Goal: Task Accomplishment & Management: Use online tool/utility

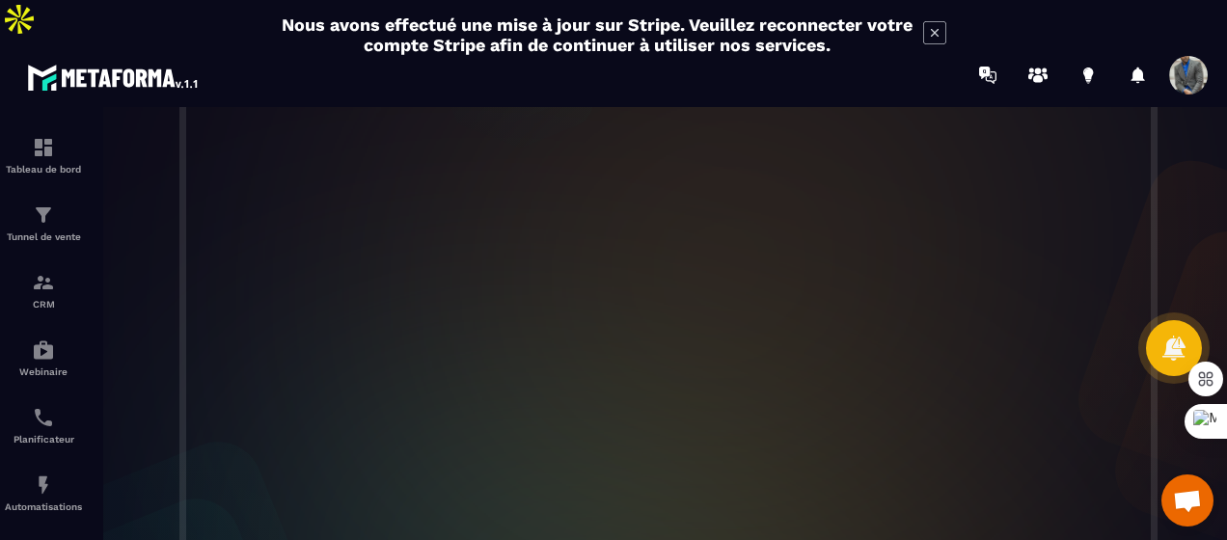
scroll to position [599, 0]
click at [48, 406] on img at bounding box center [43, 417] width 23 height 23
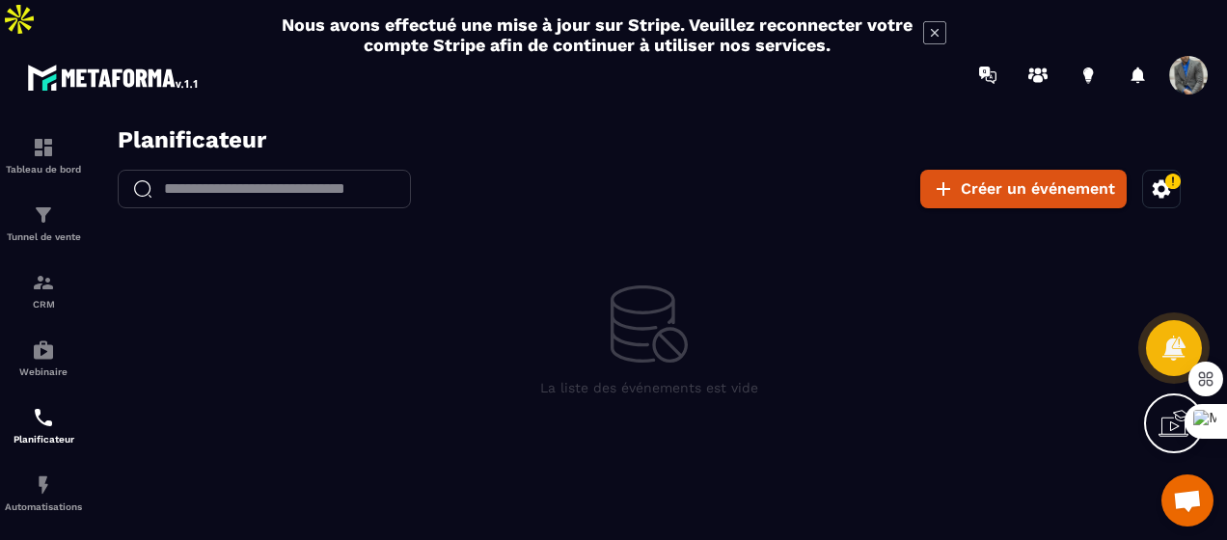
click at [1158, 412] on div at bounding box center [1174, 424] width 60 height 60
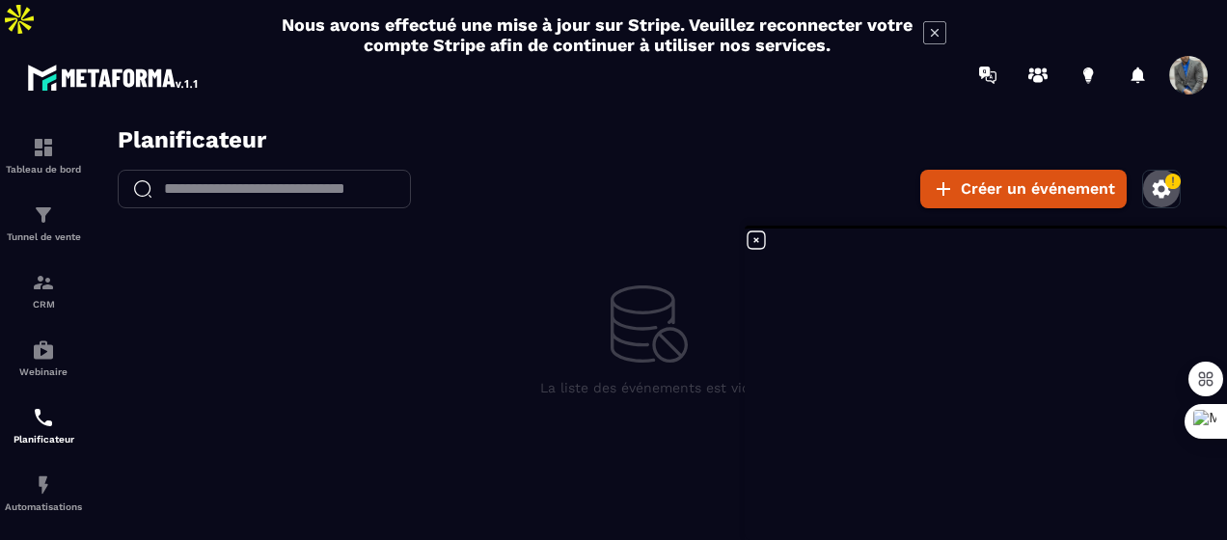
click at [1163, 193] on icon "button" at bounding box center [1162, 188] width 18 height 18
click at [1021, 250] on button "Se connecter avec Google Agenda" at bounding box center [1025, 254] width 280 height 42
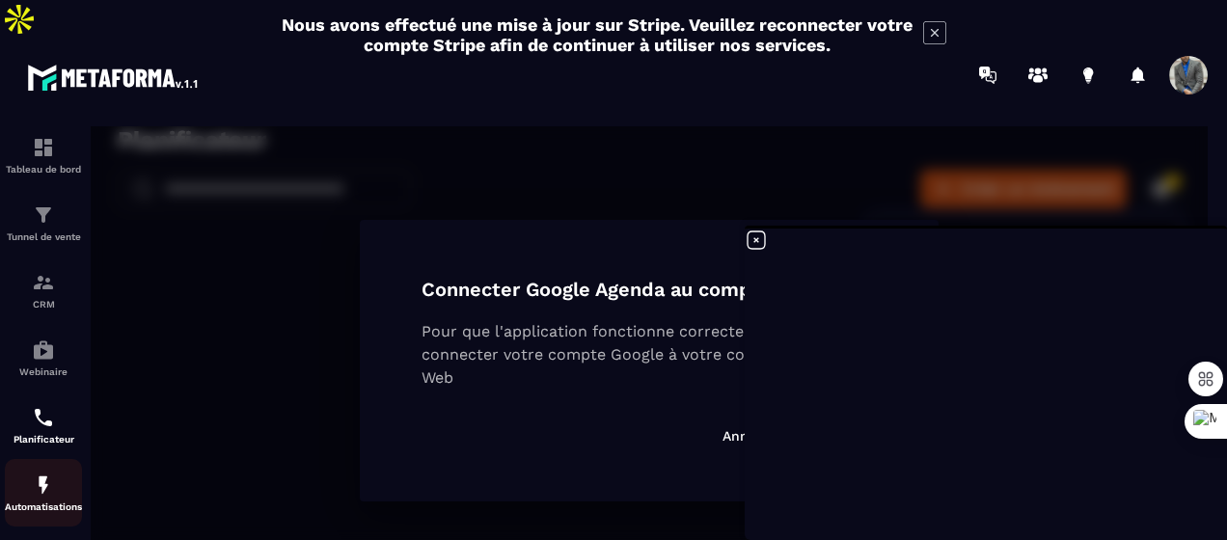
click at [41, 474] on img at bounding box center [43, 485] width 23 height 23
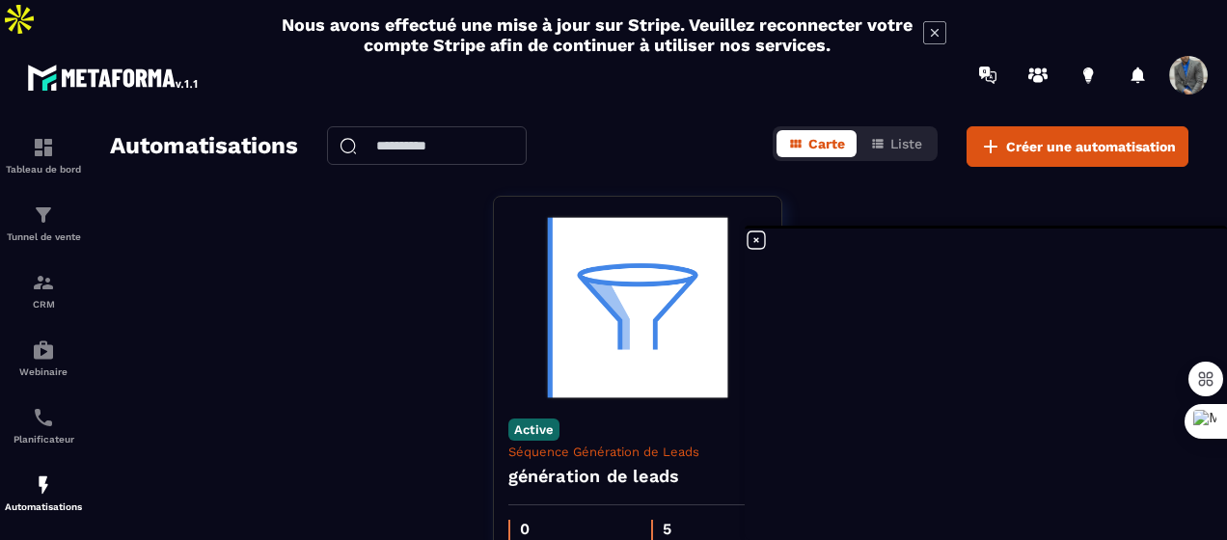
click at [755, 239] on icon at bounding box center [756, 240] width 17 height 17
